Goal: Check status: Check status

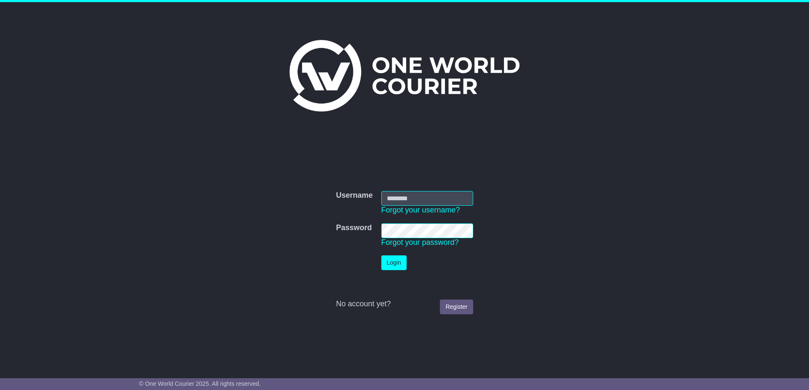
click at [415, 200] on input "Username" at bounding box center [427, 198] width 92 height 15
type input "**********"
click at [393, 262] on button "Login" at bounding box center [393, 263] width 25 height 15
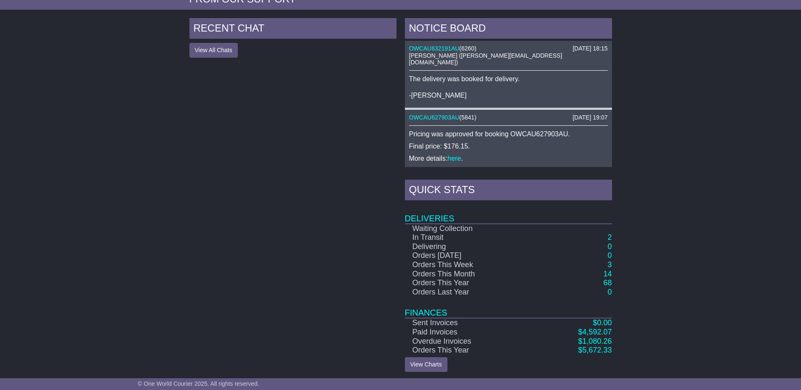
scroll to position [299, 0]
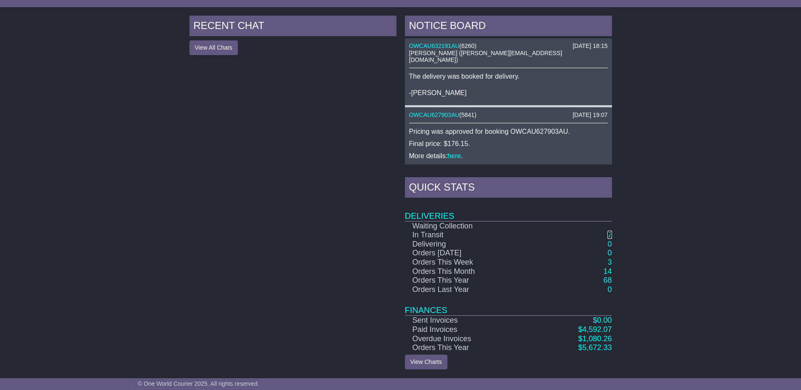
click at [610, 234] on link "2" at bounding box center [610, 235] width 4 height 8
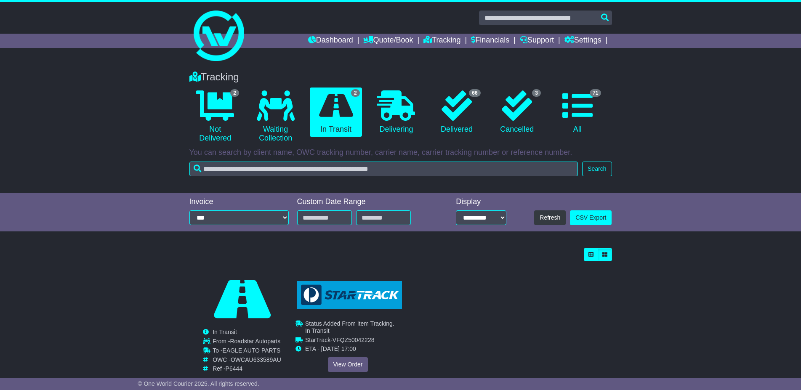
scroll to position [19, 0]
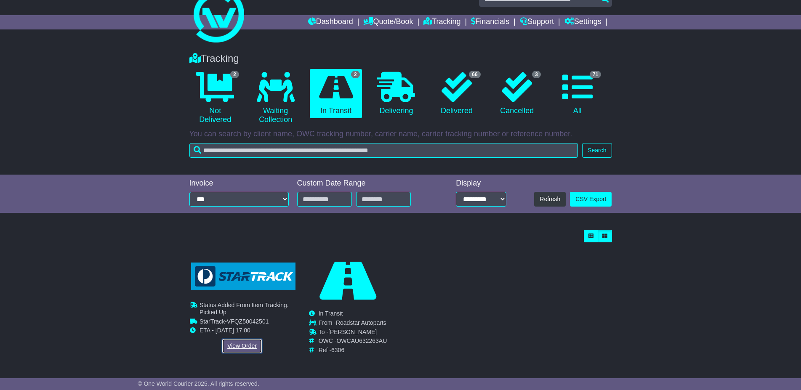
click at [242, 342] on link "View Order" at bounding box center [242, 346] width 40 height 15
